Goal: Transaction & Acquisition: Obtain resource

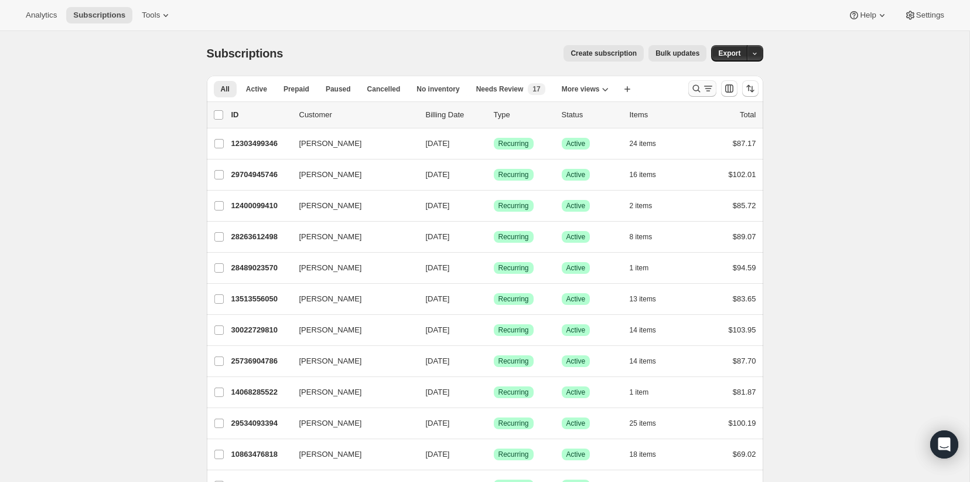
click at [693, 87] on icon "Search and filter results" at bounding box center [697, 89] width 8 height 8
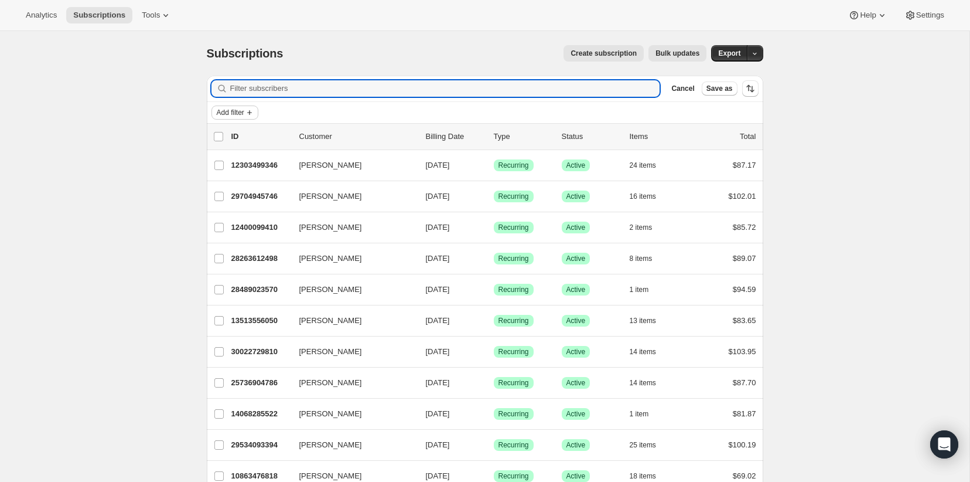
click at [245, 105] on div "Add filter" at bounding box center [485, 112] width 557 height 21
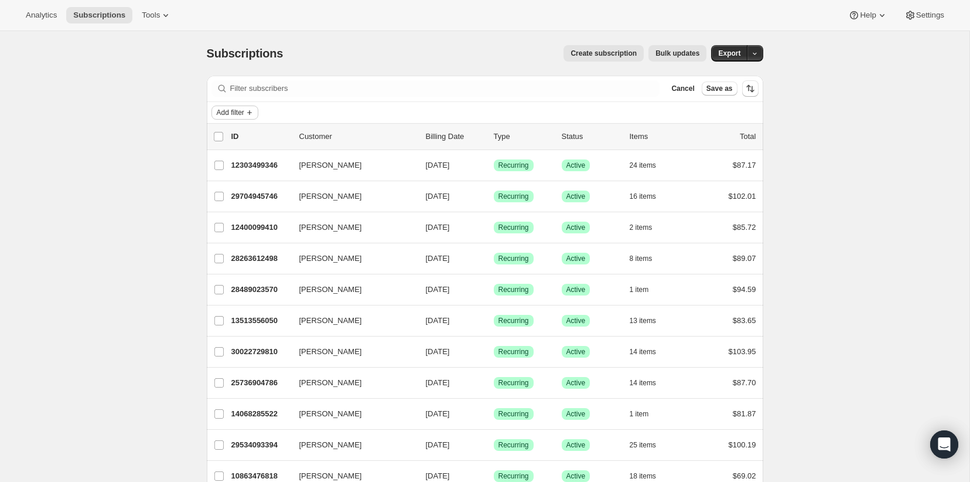
click at [242, 108] on span "Add filter" at bounding box center [231, 112] width 28 height 9
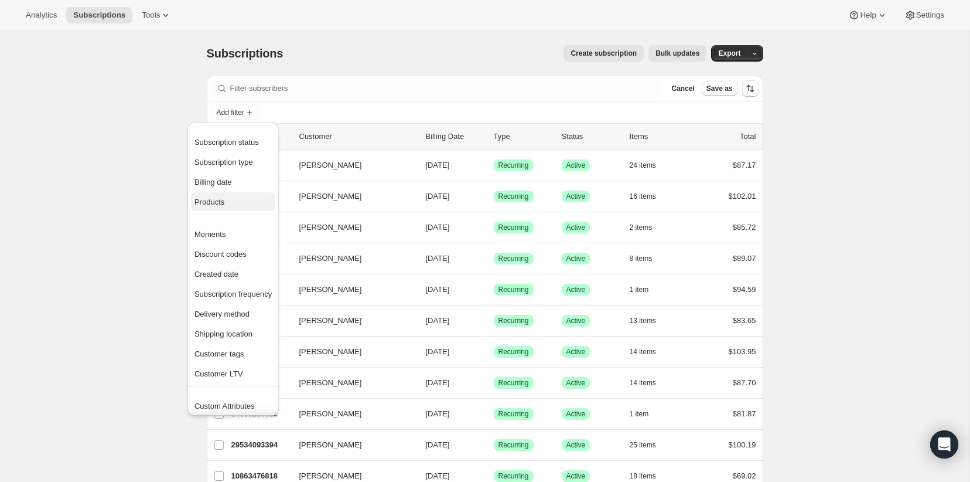
click at [216, 205] on span "Products" at bounding box center [210, 201] width 30 height 9
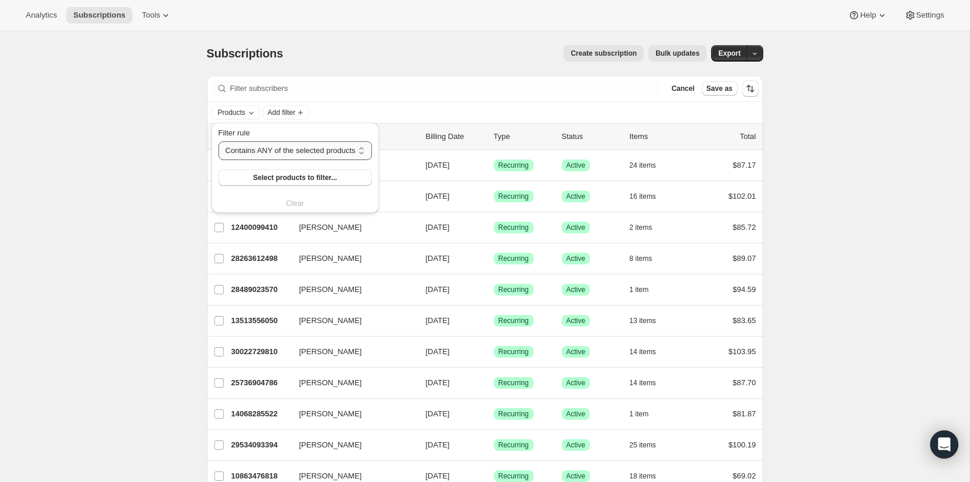
click at [297, 148] on select "Contains ANY of the selected products Contains ALL of the selected products Con…" at bounding box center [296, 150] width 154 height 19
click at [219, 141] on select "Contains ANY of the selected products Contains ALL of the selected products Con…" at bounding box center [296, 150] width 154 height 19
click at [279, 176] on span "Select products to filter..." at bounding box center [295, 177] width 84 height 9
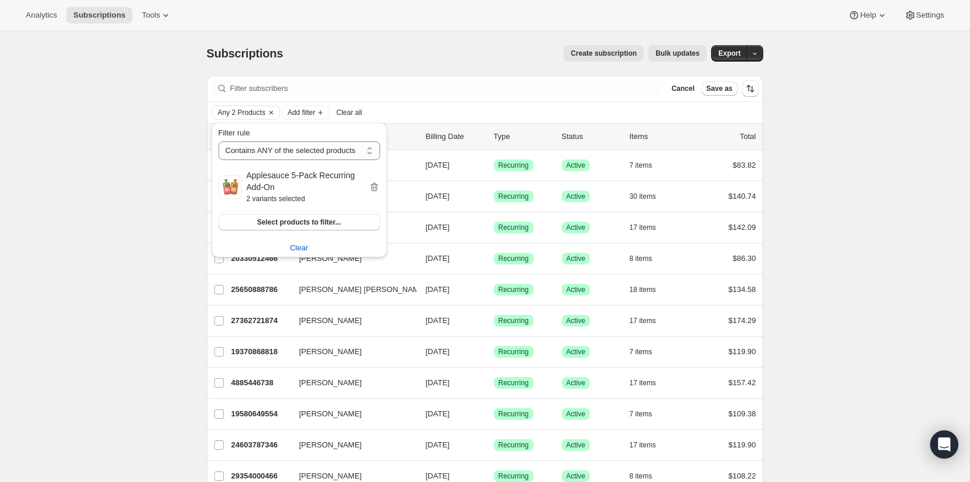
click at [143, 183] on div "Subscriptions. This page is ready Subscriptions Create subscription Bulk update…" at bounding box center [485, 294] width 970 height 526
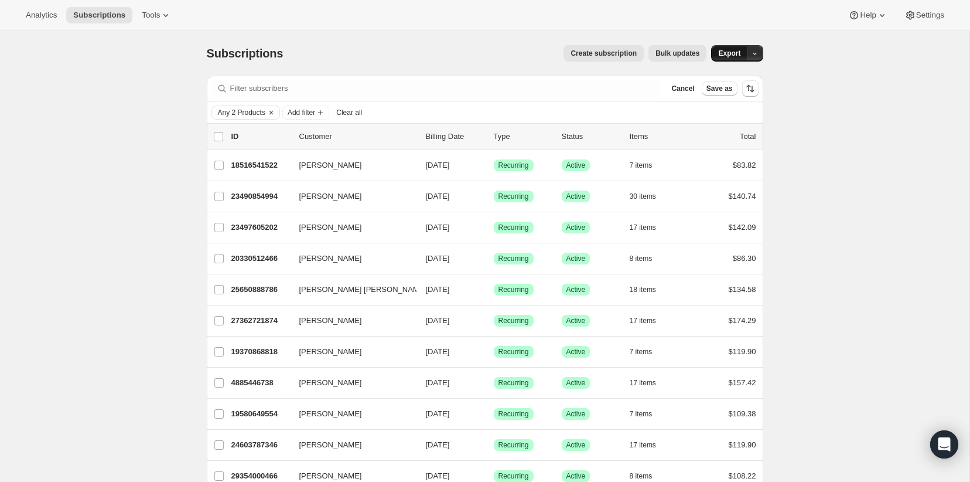
click at [731, 50] on span "Export" at bounding box center [729, 53] width 22 height 9
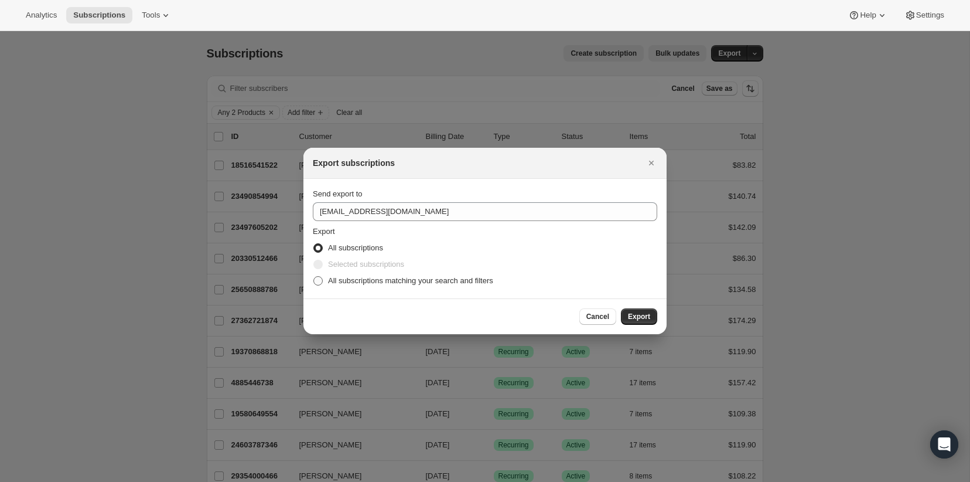
click at [344, 284] on span "All subscriptions matching your search and filters" at bounding box center [410, 280] width 165 height 9
click at [314, 277] on input "All subscriptions matching your search and filters" at bounding box center [313, 276] width 1 height 1
radio input "true"
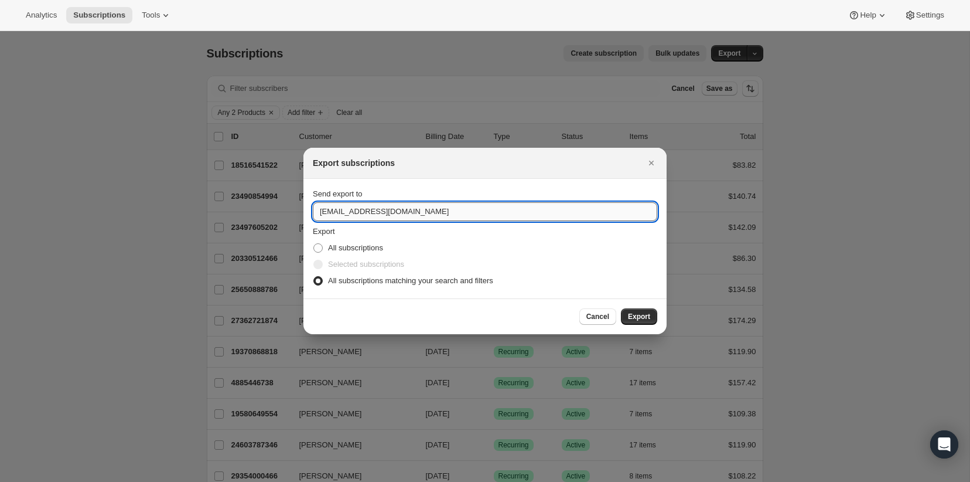
click at [369, 208] on input "[EMAIL_ADDRESS][DOMAIN_NAME]" at bounding box center [485, 211] width 345 height 19
click at [397, 216] on input "[PERSON_NAME][EMAIL_ADDRESS]" at bounding box center [485, 211] width 345 height 19
type input "[PERSON_NAME][EMAIL_ADDRESS][DOMAIN_NAME]"
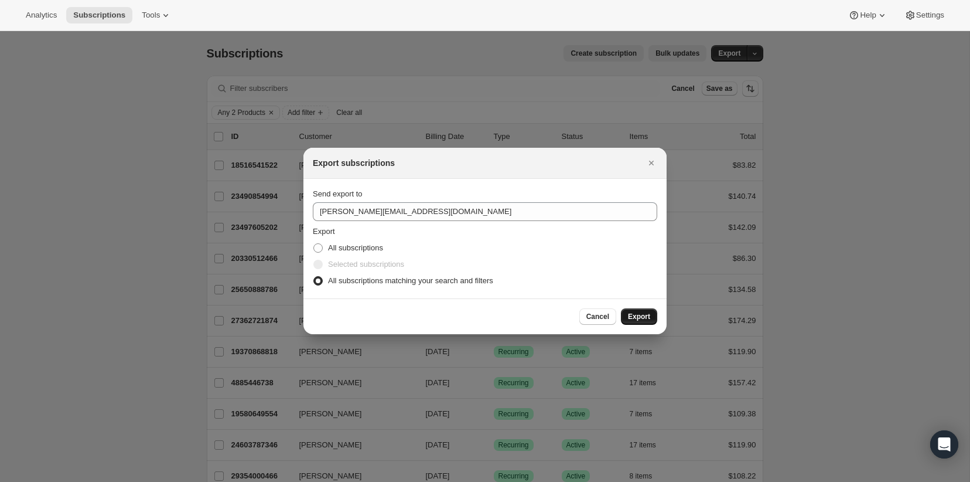
click at [644, 314] on span "Export" at bounding box center [639, 316] width 22 height 9
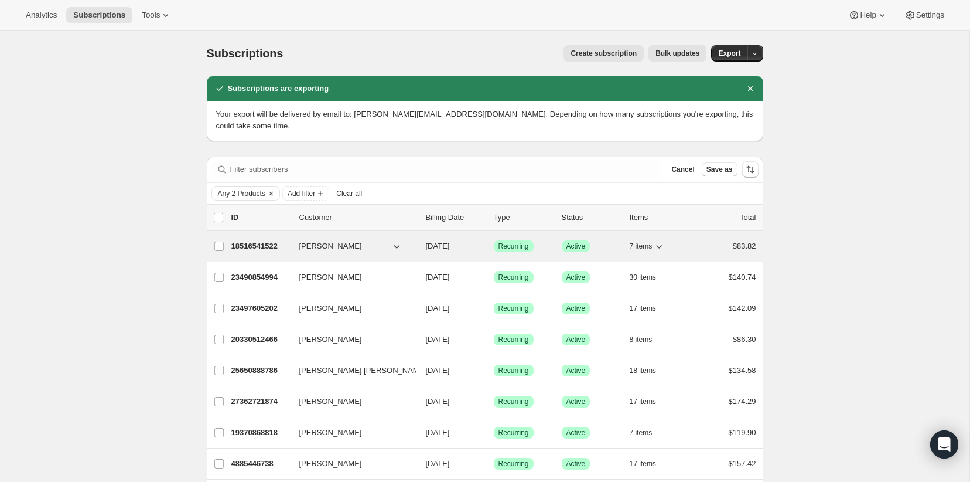
click at [267, 240] on p "18516541522" at bounding box center [260, 246] width 59 height 12
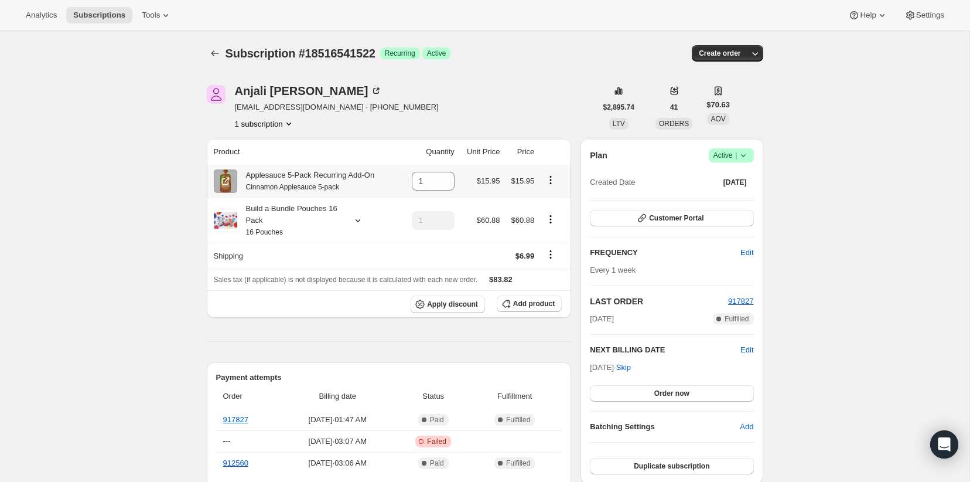
click at [294, 187] on small "Cinnamon Applesauce 5-pack" at bounding box center [292, 187] width 93 height 8
click at [212, 55] on icon "Subscriptions" at bounding box center [215, 53] width 12 height 12
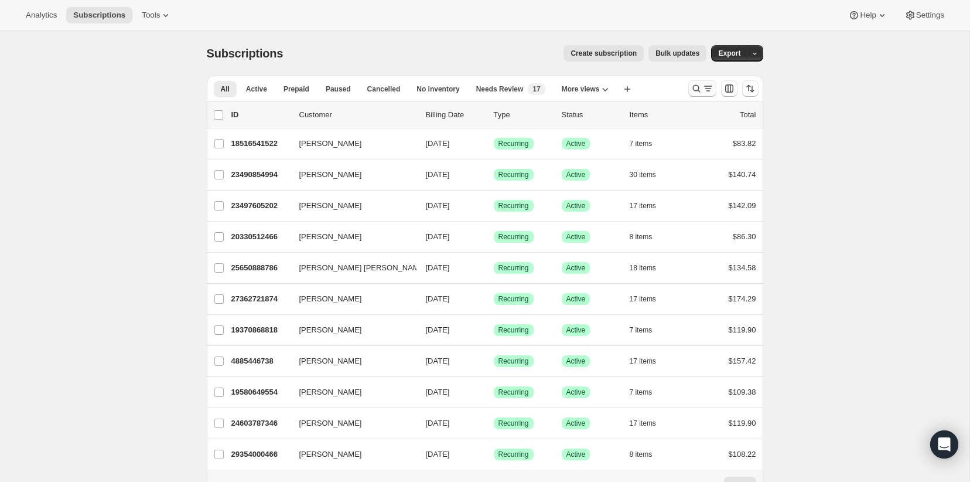
click at [693, 80] on div "Analytics Subscriptions Tools Help Settings Skip to content Subscriptions. This…" at bounding box center [485, 267] width 970 height 535
click at [700, 88] on icon "Search and filter results" at bounding box center [697, 89] width 12 height 12
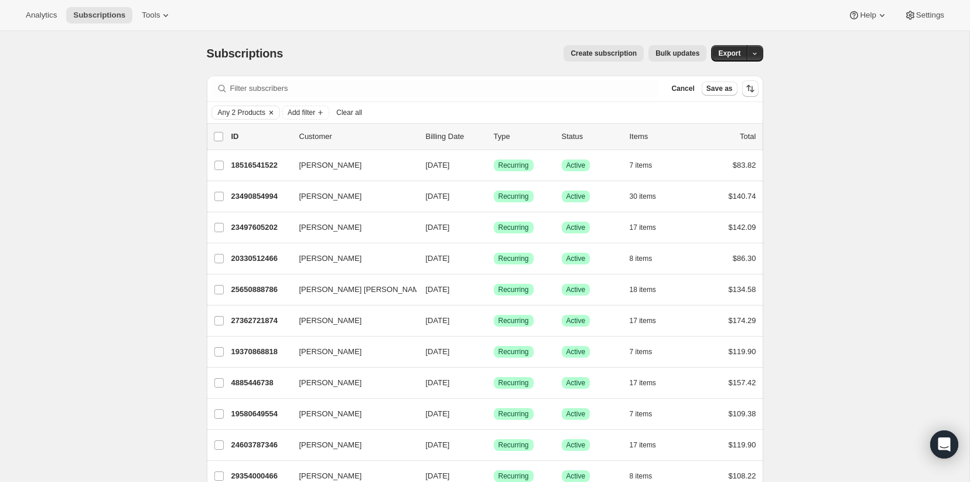
click at [275, 114] on icon "Clear" at bounding box center [271, 112] width 9 height 9
click at [244, 108] on span "Add filter" at bounding box center [231, 112] width 28 height 9
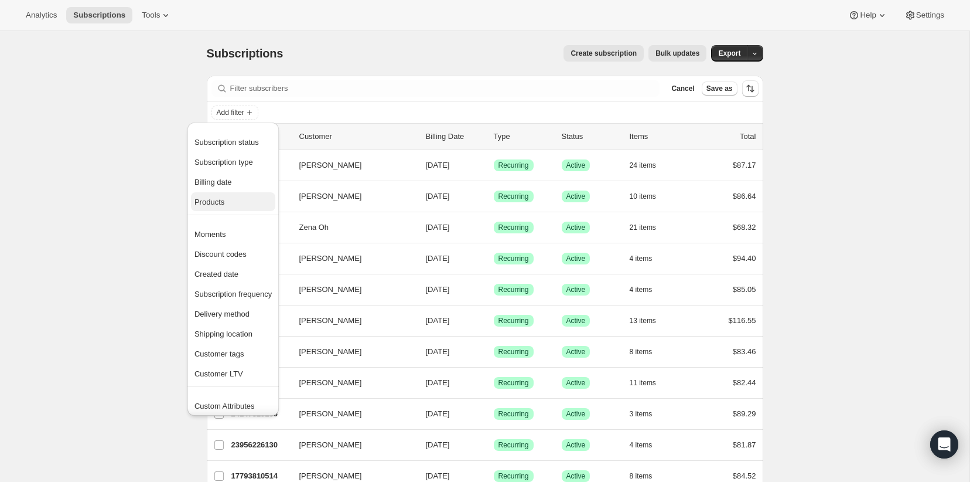
click at [227, 204] on span "Products" at bounding box center [233, 202] width 77 height 12
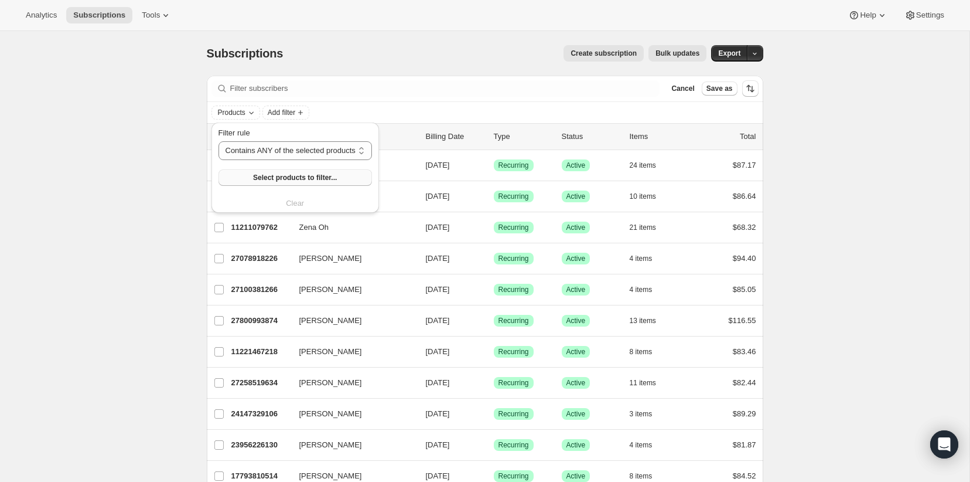
click at [281, 178] on span "Select products to filter..." at bounding box center [295, 177] width 84 height 9
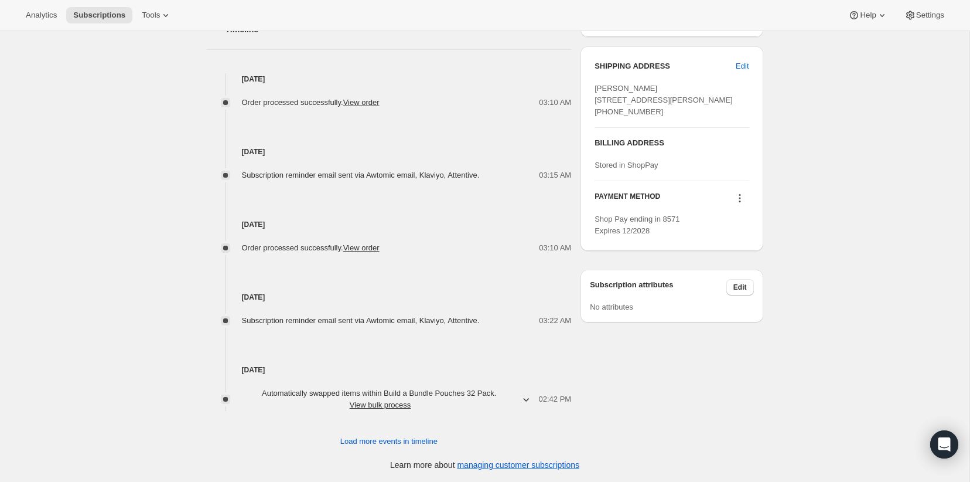
scroll to position [509, 0]
click at [408, 439] on span "Load more events in timeline" at bounding box center [388, 441] width 97 height 12
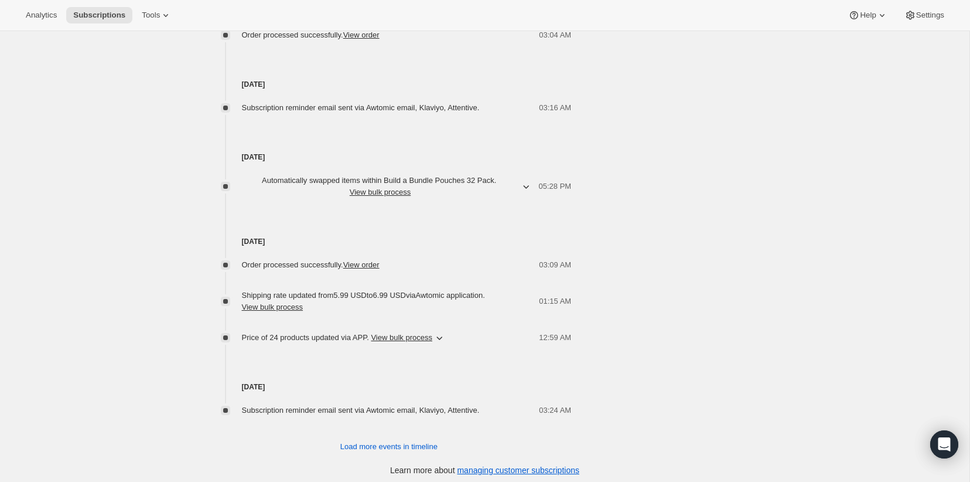
scroll to position [957, 0]
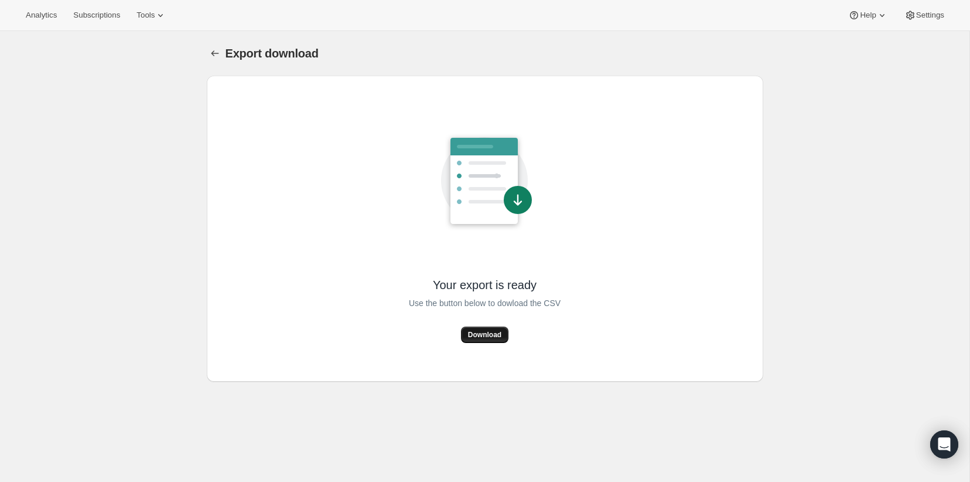
click at [485, 337] on span "Download" at bounding box center [484, 334] width 33 height 9
